Goal: Information Seeking & Learning: Learn about a topic

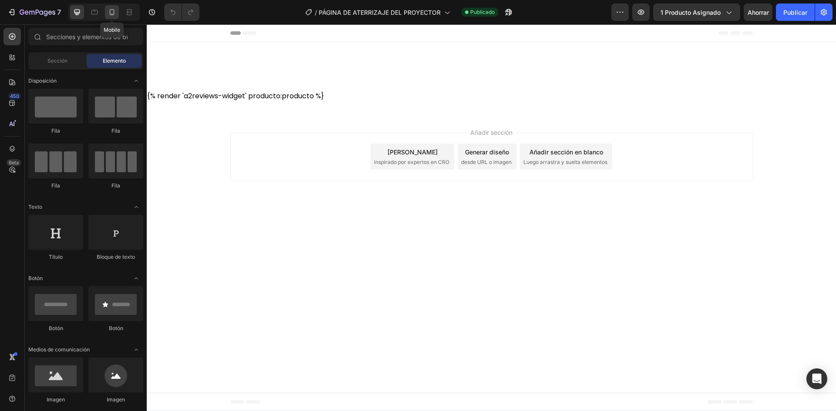
click at [111, 10] on icon at bounding box center [112, 12] width 5 height 6
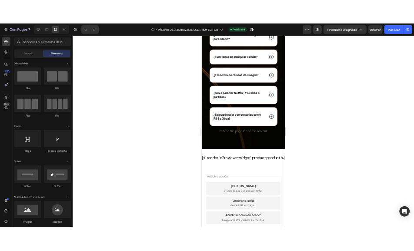
scroll to position [2799, 0]
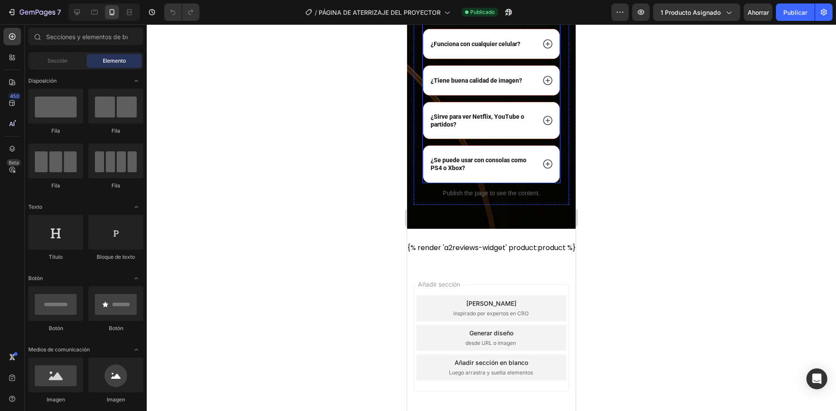
click at [478, 11] on p "¿Se necesita saber de tecnología para usarlo?" at bounding box center [481, 4] width 103 height 16
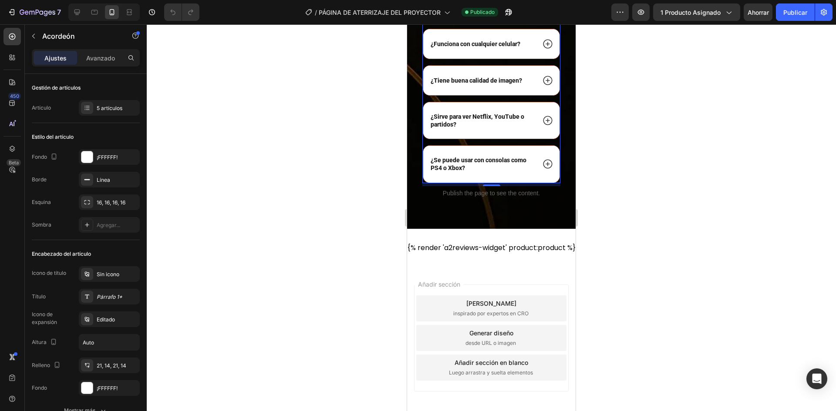
click at [542, 10] on icon at bounding box center [547, 3] width 11 height 11
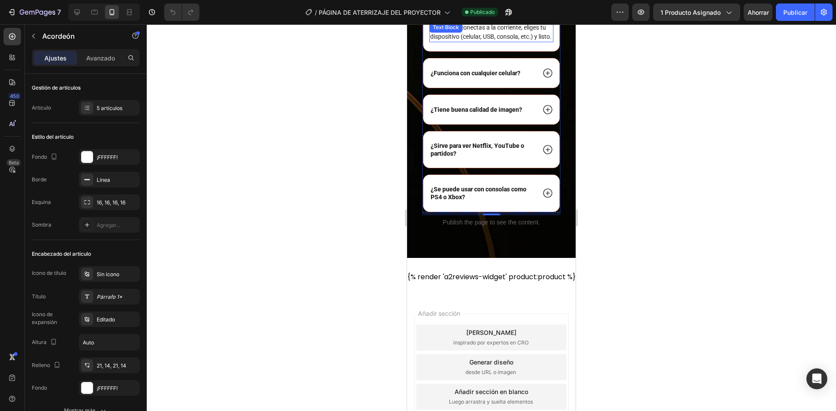
click at [471, 41] on p "No. Solo lo conectas a la corriente, eliges tu dispositivo (celular, USB, conso…" at bounding box center [491, 32] width 122 height 18
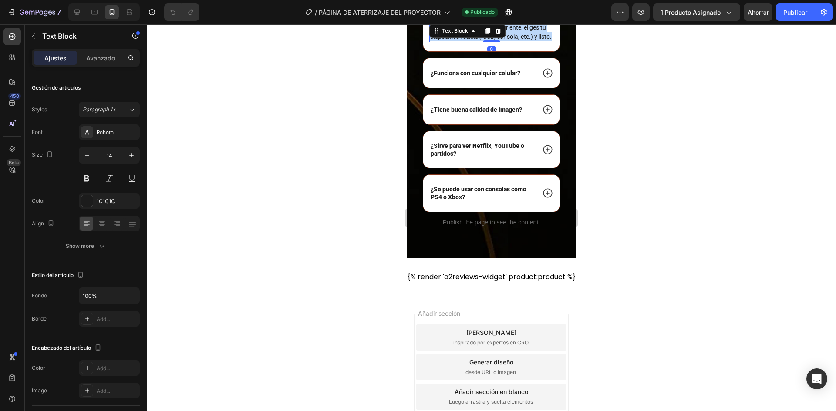
click at [471, 41] on p "No. Solo lo conectas a la corriente, eliges tu dispositivo (celular, USB, conso…" at bounding box center [491, 32] width 122 height 18
click at [644, 175] on div at bounding box center [491, 217] width 689 height 387
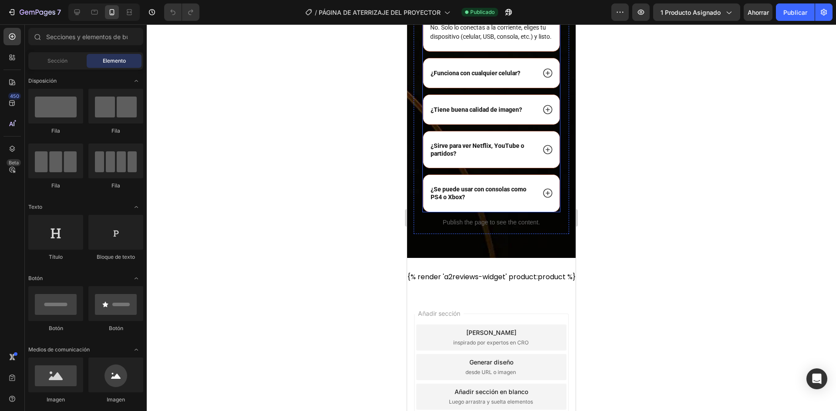
click at [463, 11] on strong "¿Se necesita saber de tecnología para usarlo?" at bounding box center [475, 3] width 91 height 15
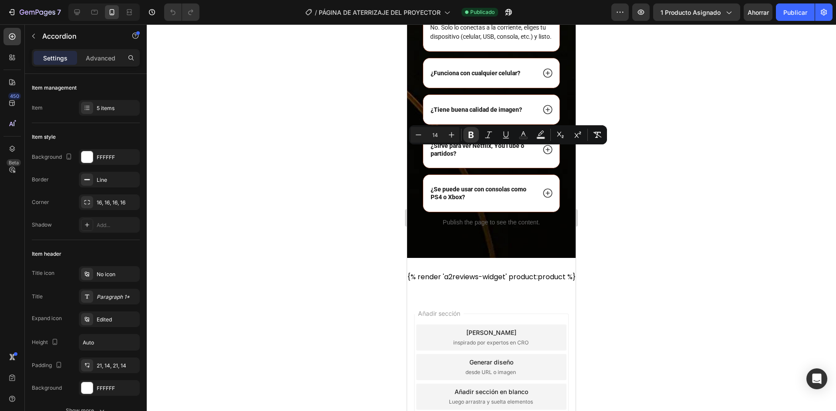
copy strong "¿Se necesita saber de tecnología para usarlo?"
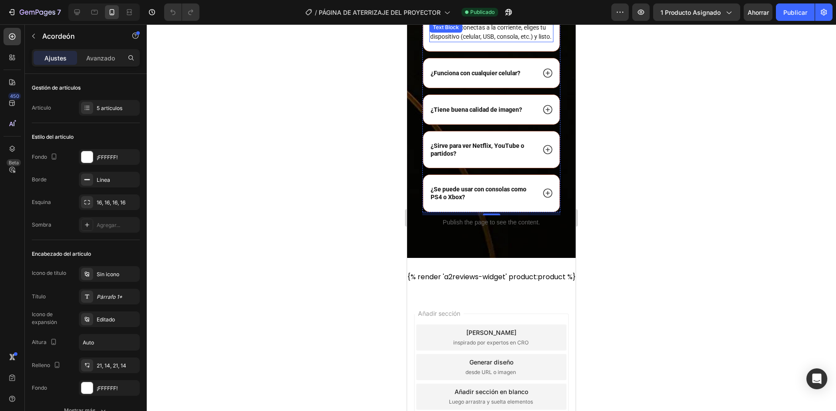
click at [433, 42] on div "No. Solo lo conectas a la corriente, eliges tu dispositivo (celular, USB, conso…" at bounding box center [491, 32] width 124 height 20
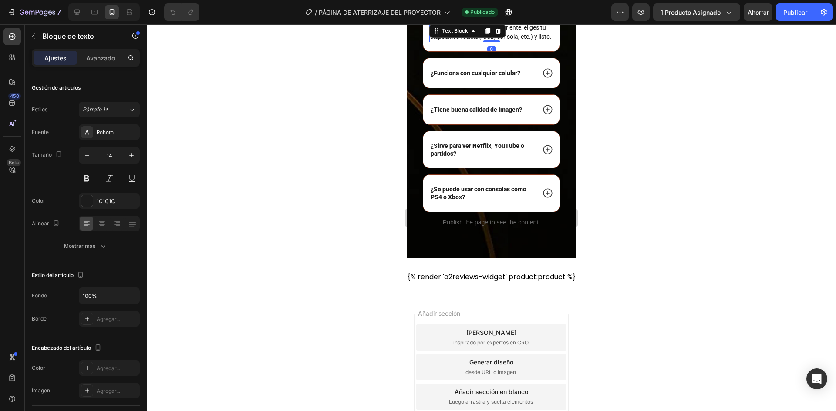
click at [454, 41] on p "No. Solo lo conectas a la corriente, eliges tu dispositivo (celular, USB, conso…" at bounding box center [491, 32] width 122 height 18
copy p "No. Solo lo conectas a la corriente, eliges tu dispositivo (celular, USB, conso…"
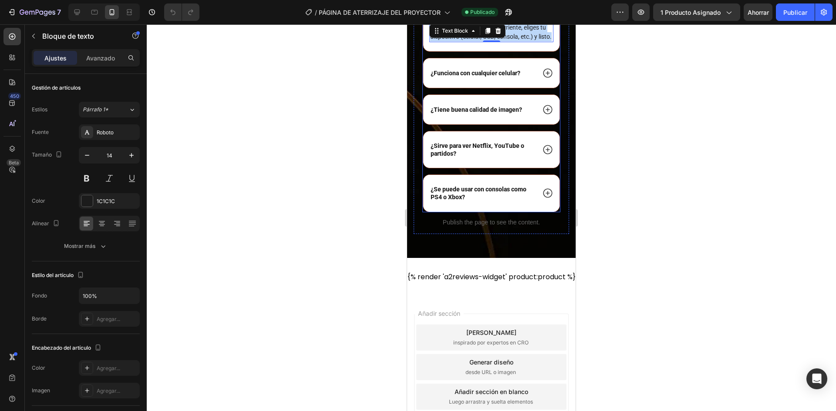
drag, startPoint x: 545, startPoint y: 233, endPoint x: 514, endPoint y: 234, distance: 30.5
click at [545, 77] on icon at bounding box center [547, 72] width 9 height 9
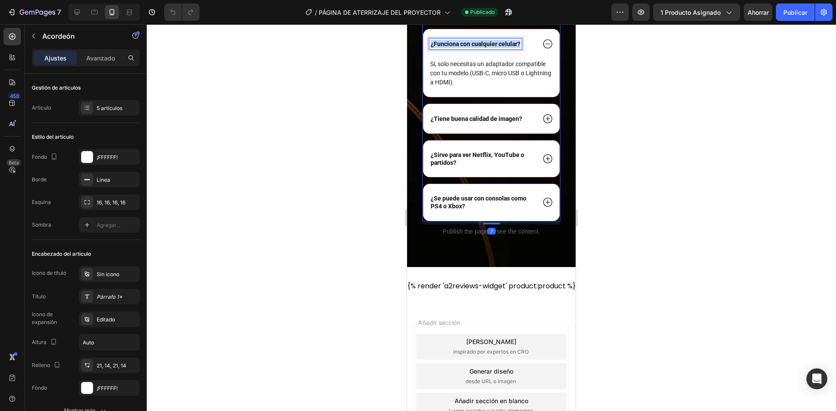
click at [476, 47] on strong "¿Funciona con cualquier celular?" at bounding box center [475, 43] width 90 height 7
click at [488, 87] on p "Sí, solo necesitas un adaptador compatible con tu modelo (USB-C, micro USB o Li…" at bounding box center [491, 73] width 122 height 27
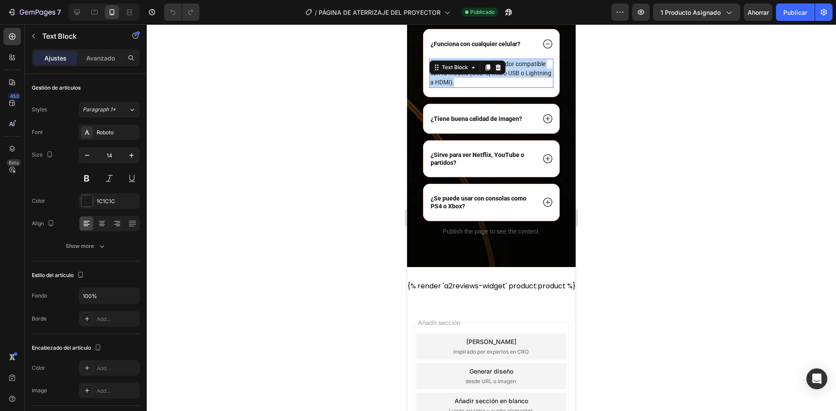
click at [488, 87] on p "Sí, solo necesitas un adaptador compatible con tu modelo (USB-C, micro USB o Li…" at bounding box center [491, 73] width 122 height 27
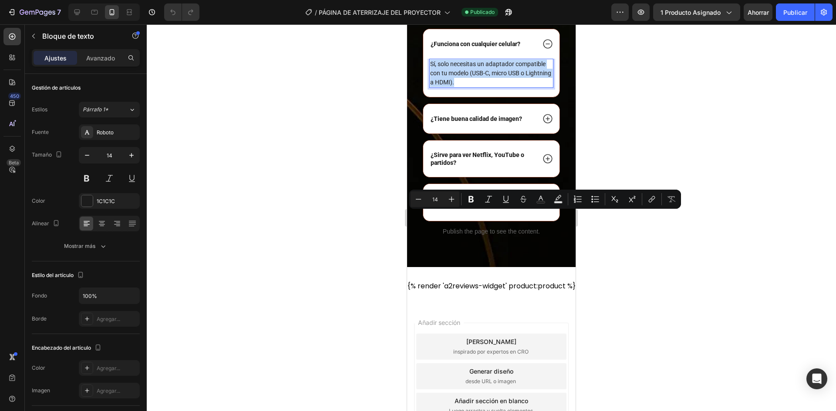
copy p "Sí, solo necesitas un adaptador compatible con tu modelo (USB-C, micro USB o Li…"
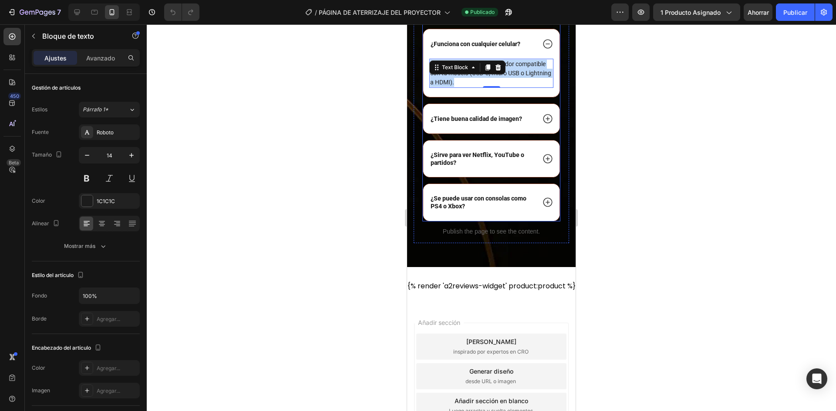
click at [502, 122] on strong "¿Tiene buena calidad de imagen?" at bounding box center [475, 118] width 91 height 7
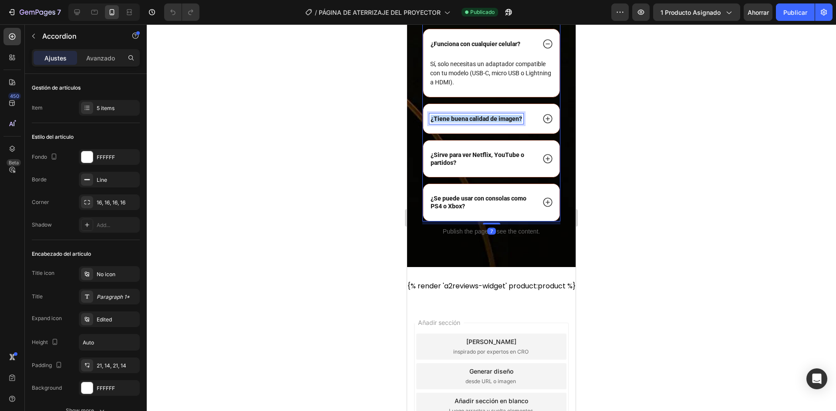
copy strong "¿Tiene buena calidad de imagen?"
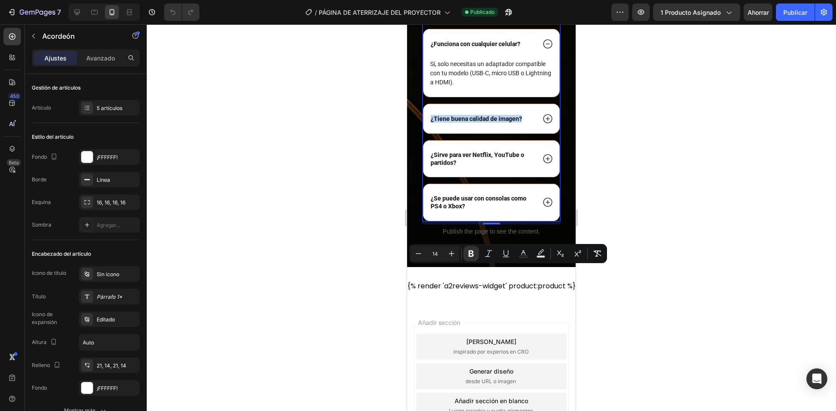
click at [545, 123] on icon at bounding box center [547, 118] width 9 height 9
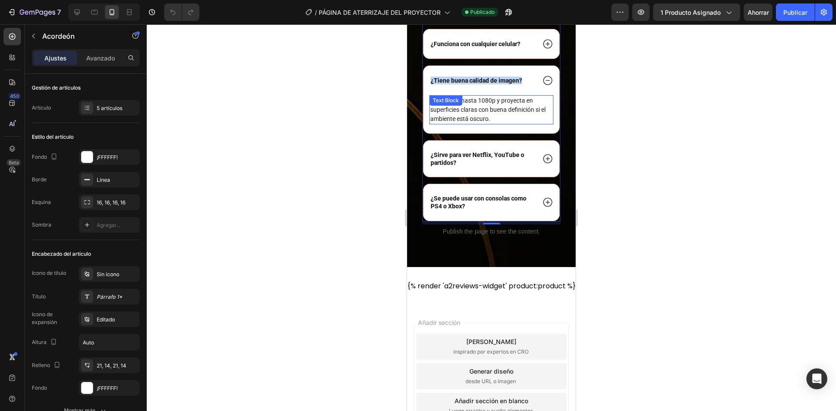
click at [497, 124] on p "Sí. Soporta hasta 1080p y proyecta en superficies claras con buena definición s…" at bounding box center [491, 109] width 122 height 27
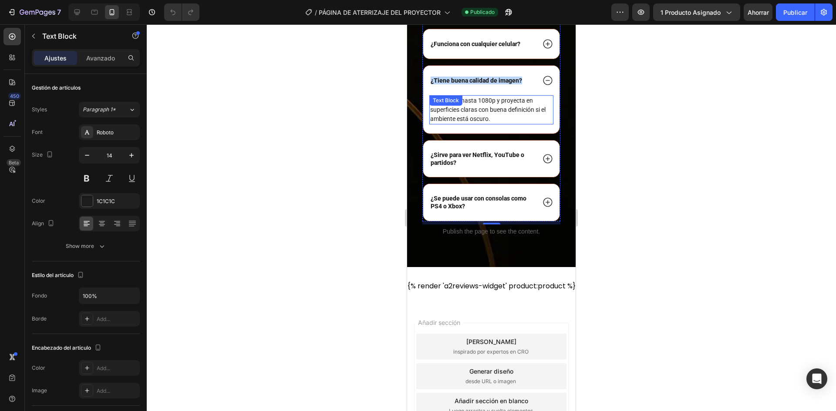
click at [497, 124] on p "Sí. Soporta hasta 1080p y proyecta en superficies claras con buena definición s…" at bounding box center [491, 109] width 122 height 27
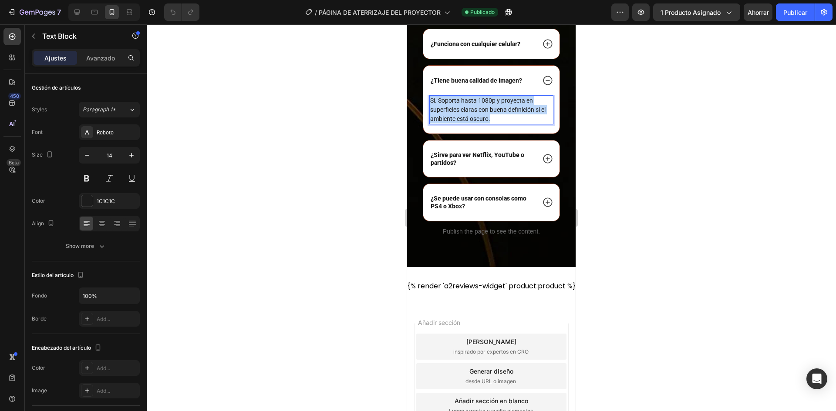
click at [497, 124] on p "Sí. Soporta hasta 1080p y proyecta en superficies claras con buena definición s…" at bounding box center [491, 109] width 122 height 27
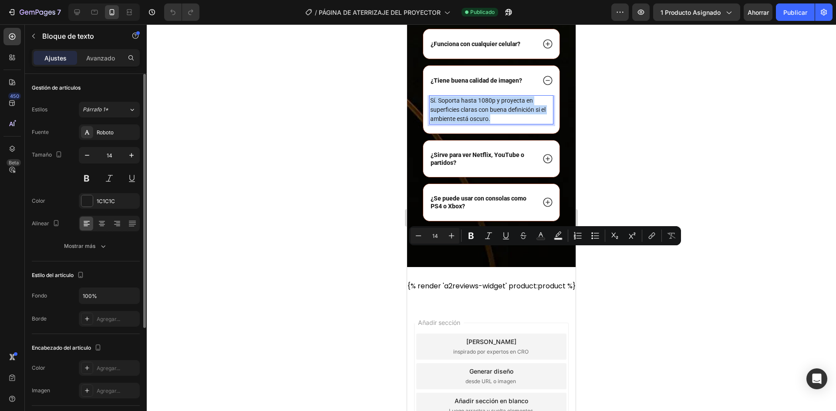
copy p "Sí. Soporta hasta 1080p y proyecta en superficies claras con buena definición s…"
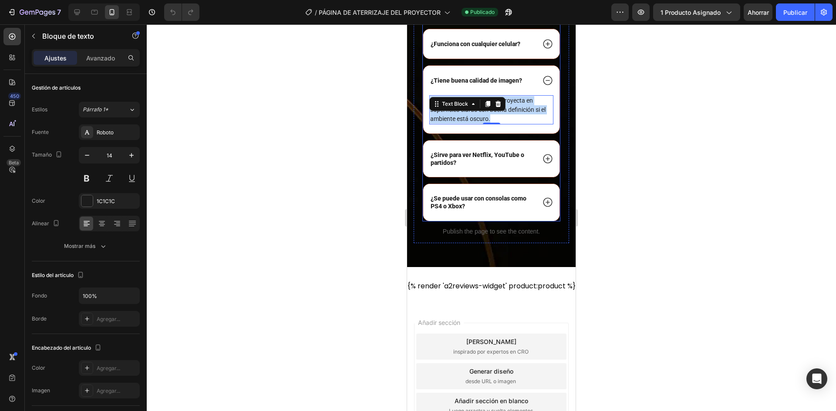
click at [484, 167] on p "¿Sirve para ver Netflix, YouTube o partidos?" at bounding box center [481, 159] width 103 height 16
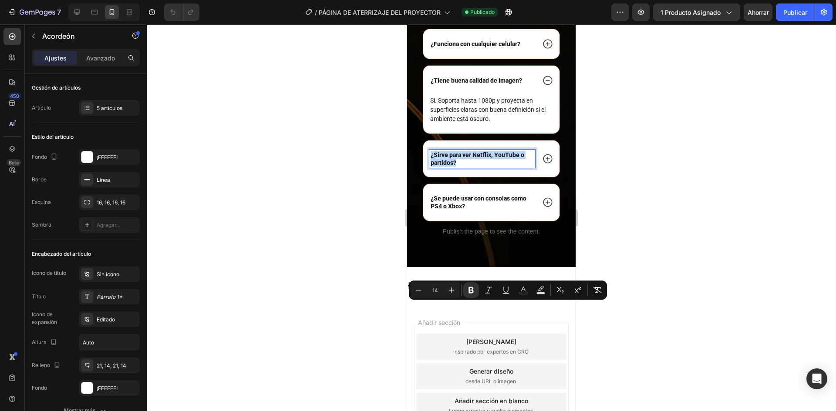
copy strong "¿Sirve para ver Netflix, YouTube o partidos?"
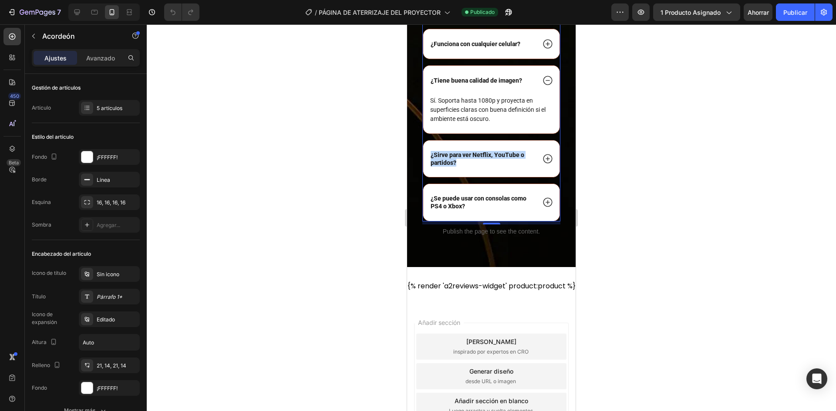
click at [542, 165] on icon at bounding box center [547, 158] width 11 height 11
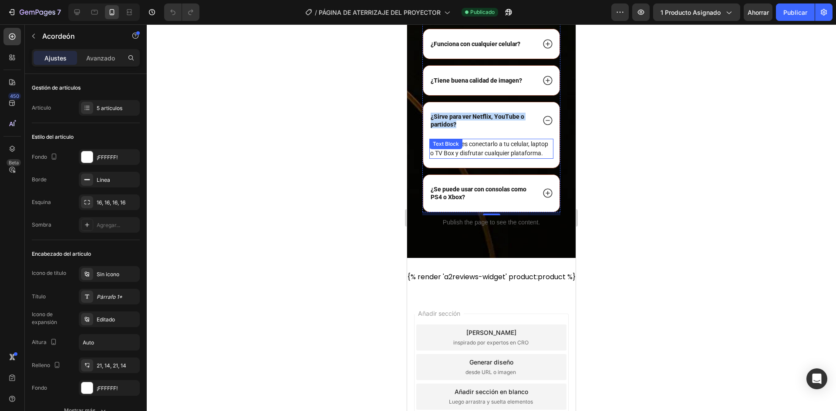
click at [464, 158] on p "Claro. Puedes conectarlo a tu celular, laptop o TV Box y disfrutar cualquier pl…" at bounding box center [491, 149] width 122 height 18
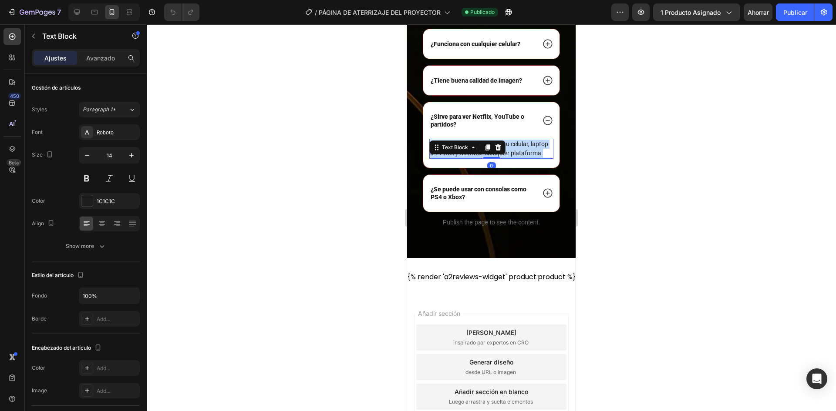
click at [464, 158] on p "Claro. Puedes conectarlo a tu celular, laptop o TV Box y disfrutar cualquier pl…" at bounding box center [491, 149] width 122 height 18
copy p "Claro. Puedes conectarlo a tu celular, laptop o TV Box y disfrutar cualquier pl…"
click at [458, 212] on div "¿Se necesita saber de tecnología para usarlo? ¿Funciona con cualquier celular? …" at bounding box center [491, 98] width 138 height 227
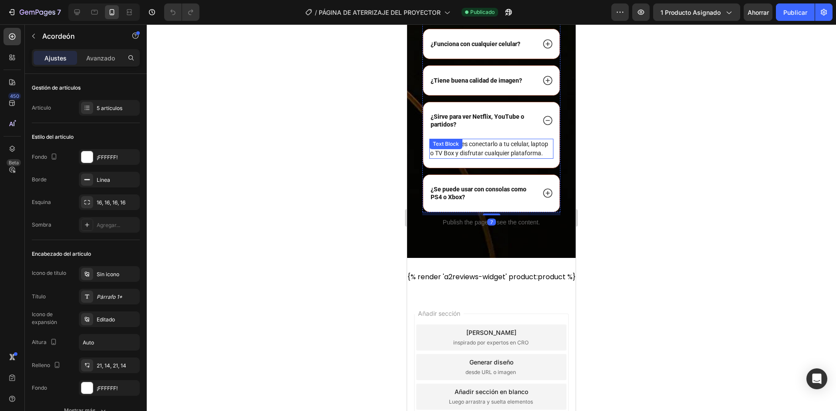
click at [467, 159] on div "Claro. Puedes conectarlo a tu celular, laptop o TV Box y disfrutar cualquier pl…" at bounding box center [491, 149] width 124 height 20
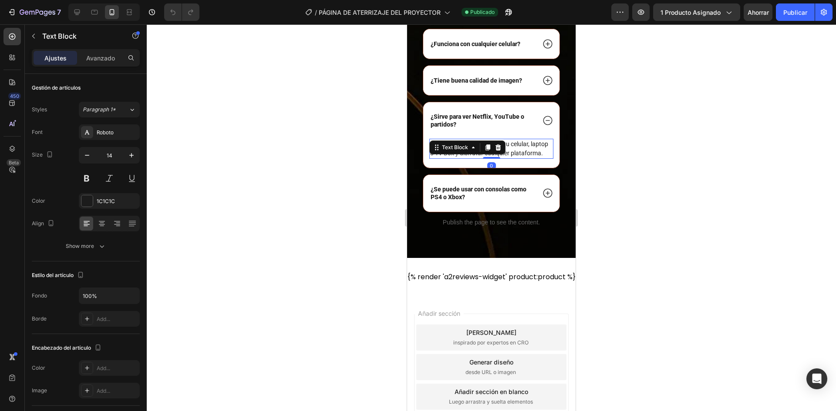
click at [467, 155] on div "Text Block" at bounding box center [467, 148] width 76 height 14
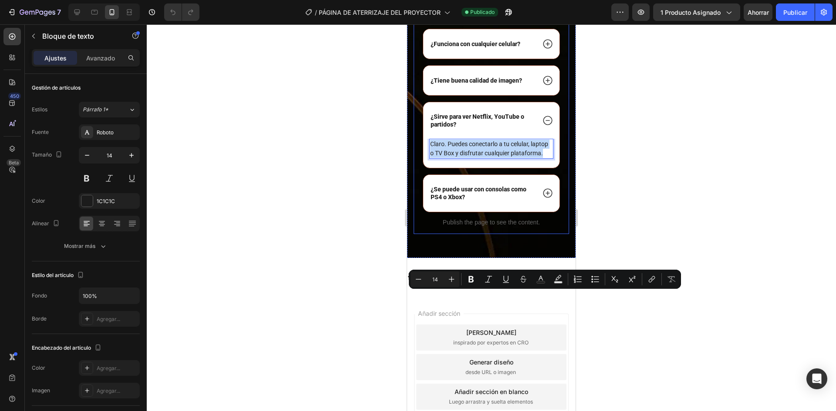
drag, startPoint x: 439, startPoint y: 305, endPoint x: 419, endPoint y: 297, distance: 21.5
click at [419, 234] on div "USTEDES PREGUNTAN, ¡NOSOTROS RESPONDEMOS! Heading ¿Se necesita saber de tecnolo…" at bounding box center [491, 84] width 155 height 299
copy p "Claro. Puedes conectarlo a tu celular, laptop o TV Box y disfrutar cualquier pl…"
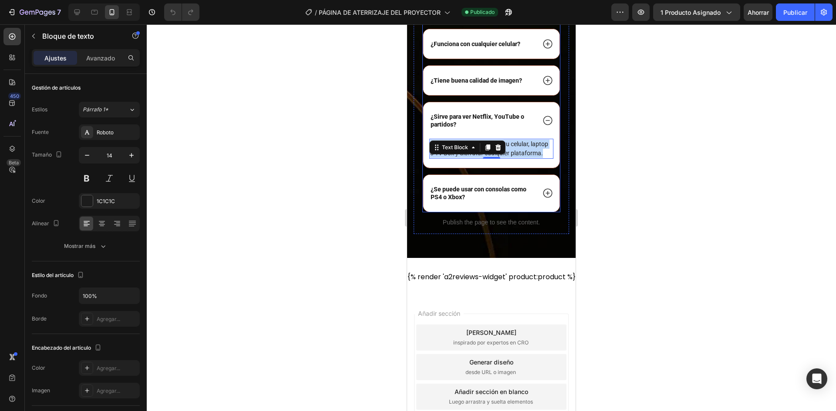
click at [462, 201] on strong "¿Se puede usar con consolas como PS4 o Xbox?" at bounding box center [478, 193] width 96 height 15
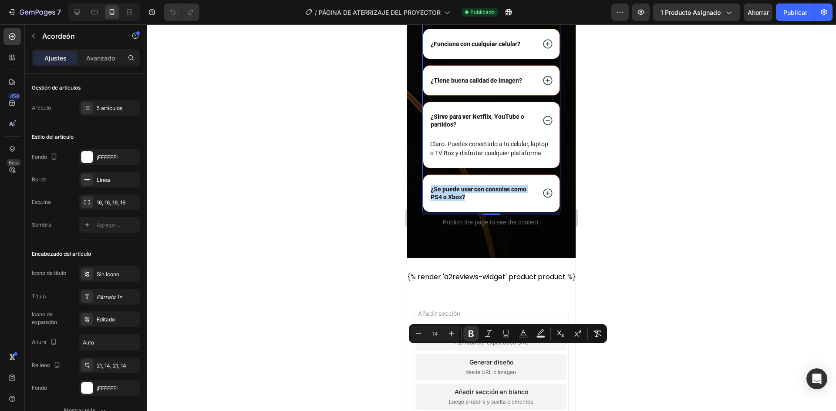
click at [545, 199] on icon at bounding box center [547, 193] width 11 height 11
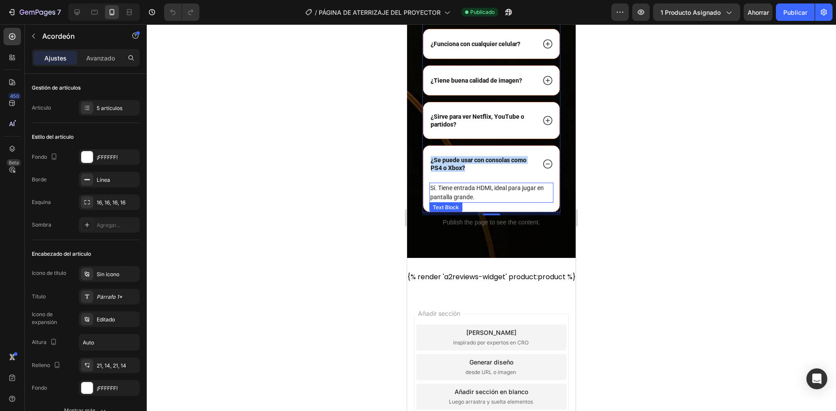
click at [462, 202] on p "Sí. Tiene entrada HDMI, ideal para jugar en pantalla grande." at bounding box center [491, 193] width 122 height 18
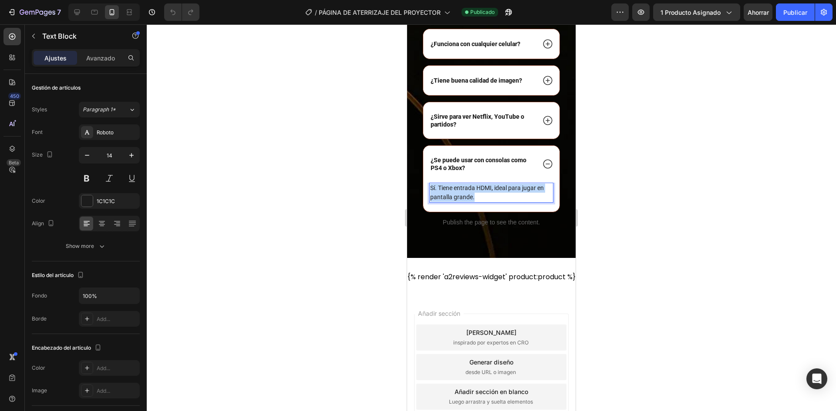
click at [462, 202] on p "Sí. Tiene entrada HDMI, ideal para jugar en pantalla grande." at bounding box center [491, 193] width 122 height 18
